Goal: Transaction & Acquisition: Purchase product/service

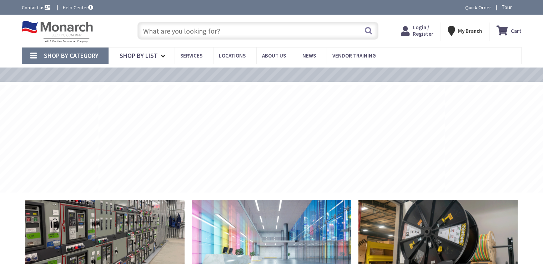
click at [163, 32] on input "text" at bounding box center [257, 31] width 241 height 18
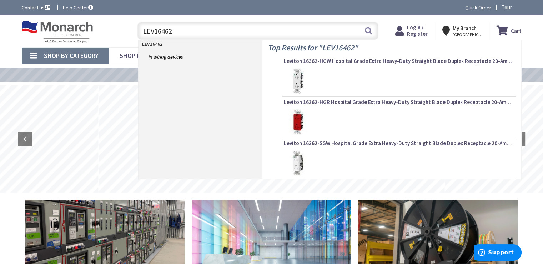
type input "LEV16462E"
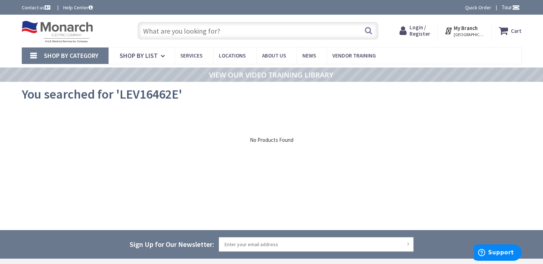
click at [221, 30] on input "text" at bounding box center [257, 31] width 241 height 18
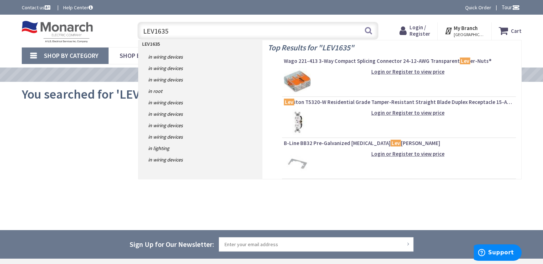
type input "LEV16352"
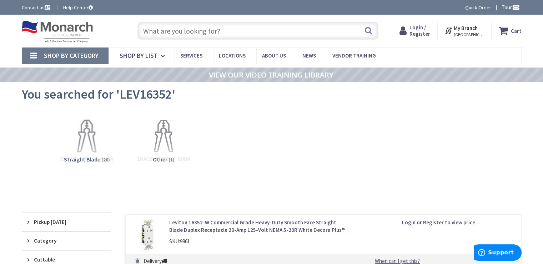
drag, startPoint x: 219, startPoint y: 31, endPoint x: 115, endPoint y: 30, distance: 104.6
click at [115, 30] on div "Toggle Nav Search Cart My Cart Close" at bounding box center [271, 31] width 510 height 24
drag, startPoint x: 221, startPoint y: 32, endPoint x: 145, endPoint y: 30, distance: 76.8
click at [145, 30] on input "text" at bounding box center [257, 31] width 241 height 18
drag, startPoint x: 219, startPoint y: 32, endPoint x: 161, endPoint y: 30, distance: 57.8
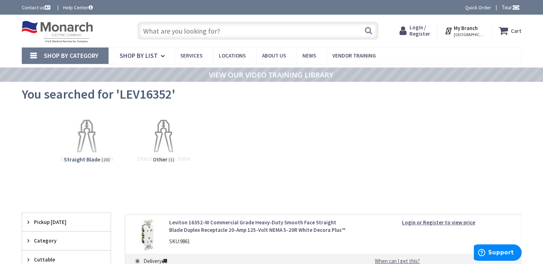
click at [161, 30] on input "text" at bounding box center [257, 31] width 241 height 18
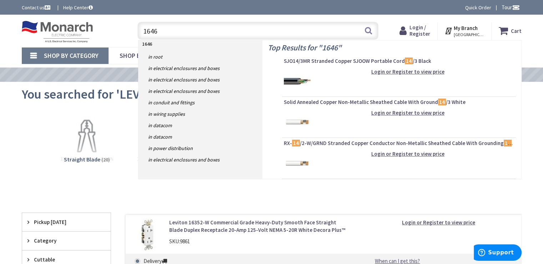
type input "16462"
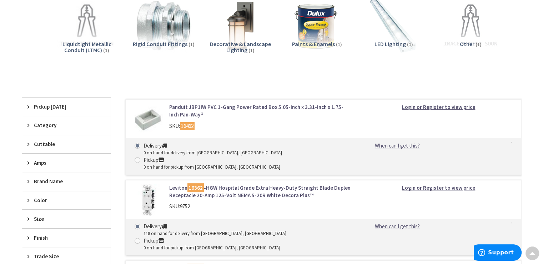
scroll to position [178, 0]
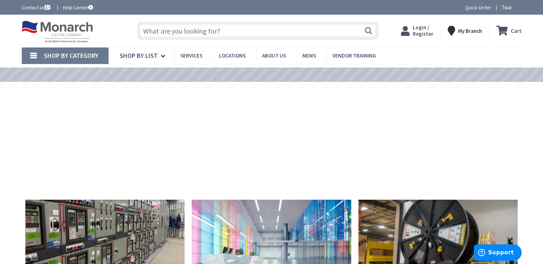
click at [147, 34] on input "text" at bounding box center [257, 31] width 241 height 18
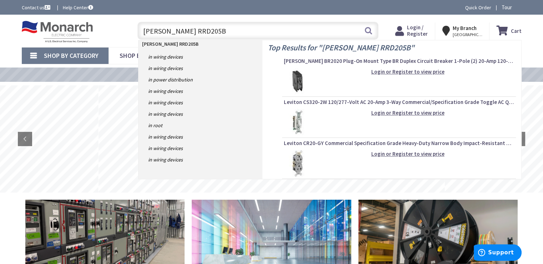
type input "[PERSON_NAME] RRD205BK"
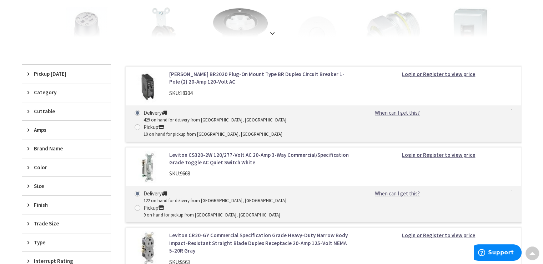
scroll to position [214, 0]
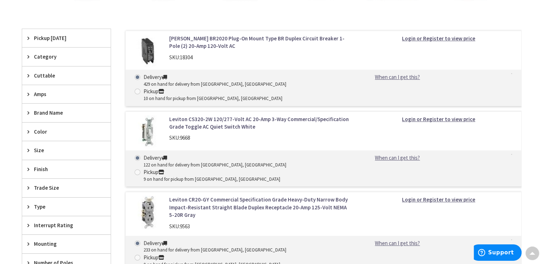
click at [29, 92] on icon at bounding box center [29, 93] width 5 height 5
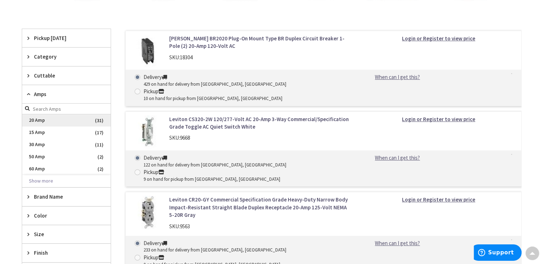
click at [40, 119] on span "20 Amp" at bounding box center [66, 120] width 89 height 12
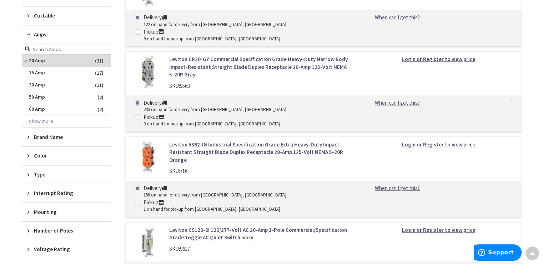
scroll to position [357, 0]
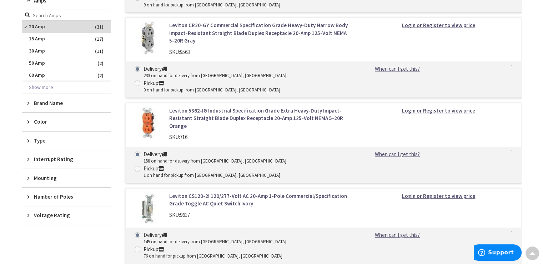
click at [29, 119] on icon at bounding box center [29, 121] width 5 height 5
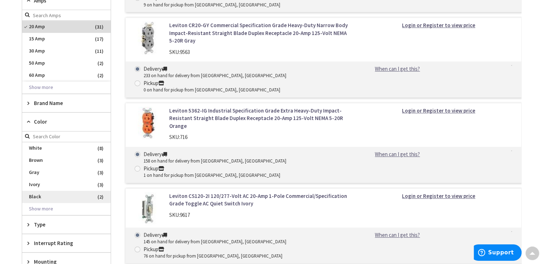
click at [36, 195] on span "Black" at bounding box center [66, 197] width 89 height 12
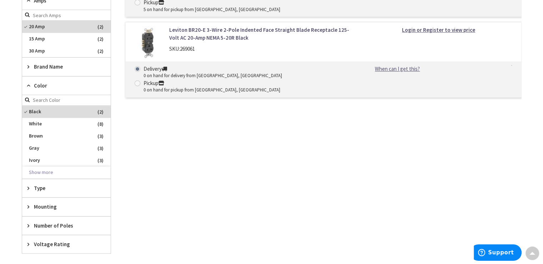
click at [30, 186] on icon at bounding box center [29, 187] width 5 height 5
click at [27, 186] on icon at bounding box center [29, 187] width 5 height 5
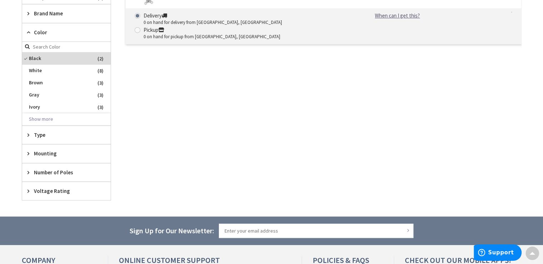
scroll to position [355, 0]
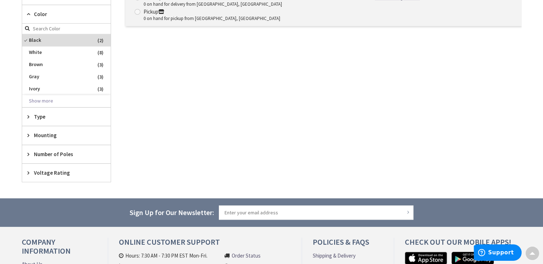
click at [29, 170] on icon at bounding box center [29, 172] width 5 height 5
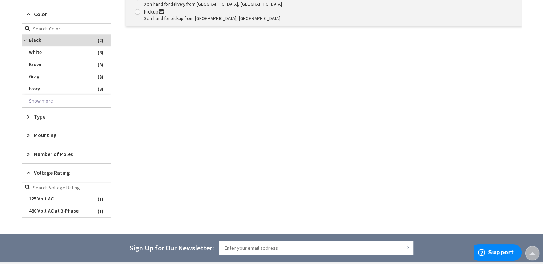
click at [27, 170] on icon at bounding box center [29, 172] width 5 height 5
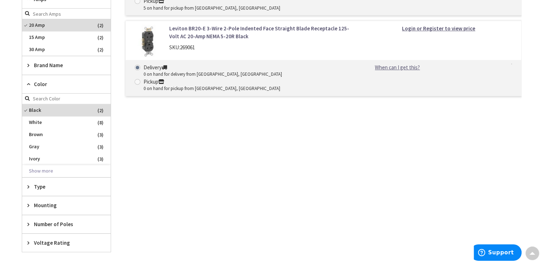
scroll to position [284, 0]
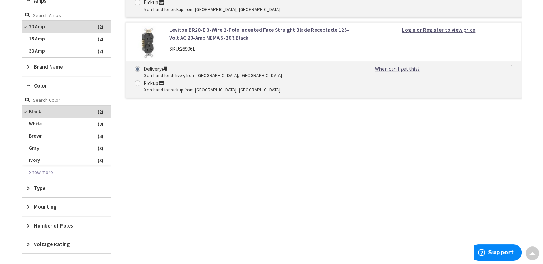
click at [28, 65] on icon at bounding box center [29, 66] width 5 height 5
